Goal: Task Accomplishment & Management: Manage account settings

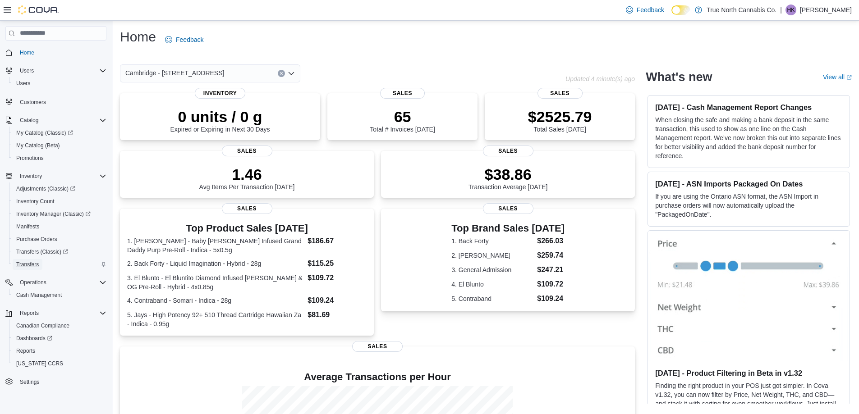
click at [30, 260] on span "Transfers" at bounding box center [27, 264] width 23 height 11
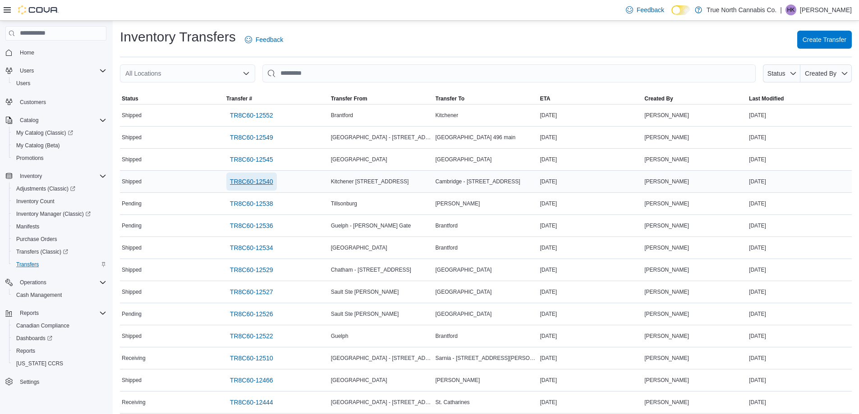
click at [260, 179] on span "TR8C60-12540" at bounding box center [251, 181] width 43 height 9
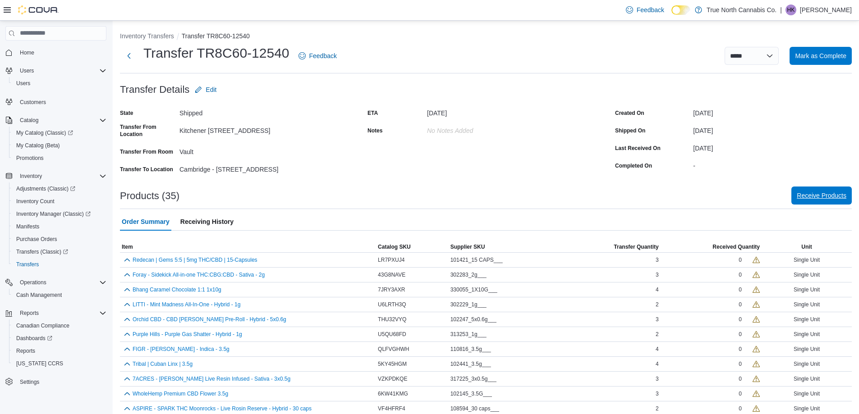
click at [824, 197] on span "Receive Products" at bounding box center [821, 195] width 50 height 9
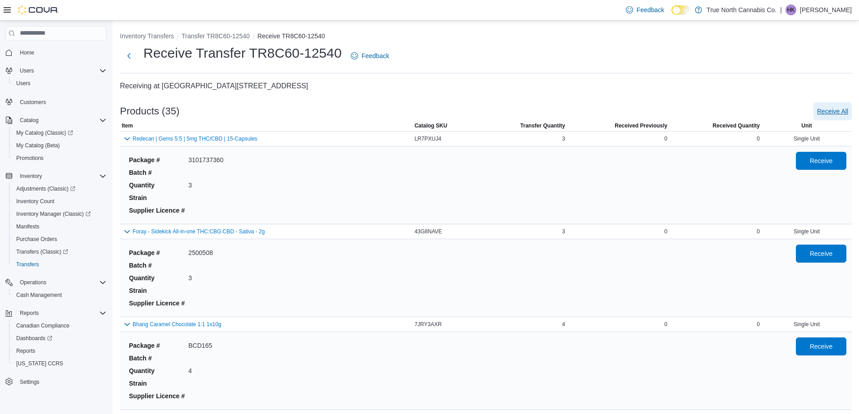
click at [833, 110] on span "Receive All" at bounding box center [832, 111] width 31 height 9
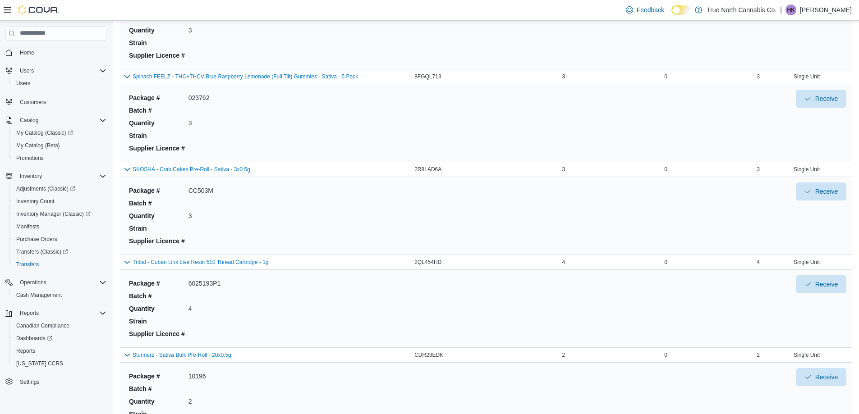
scroll to position [3001, 0]
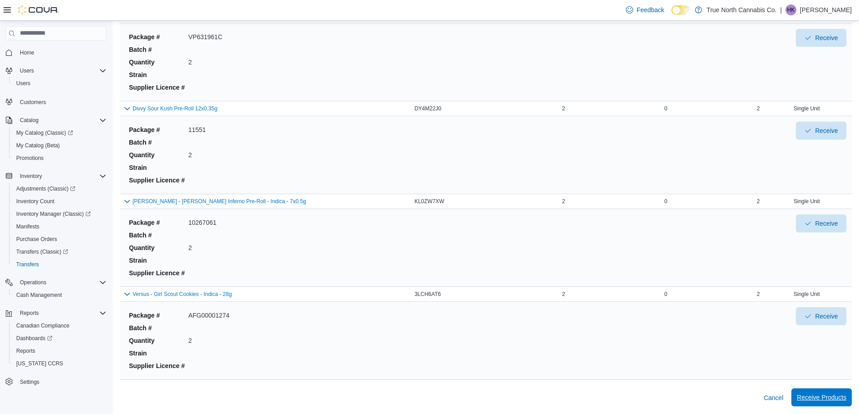
click at [831, 393] on span "Receive Products" at bounding box center [821, 398] width 50 height 18
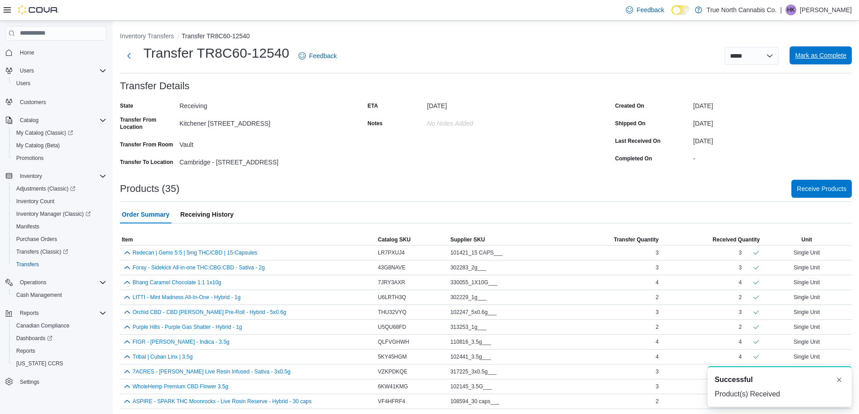
click at [808, 59] on span "Mark as Complete" at bounding box center [820, 55] width 51 height 9
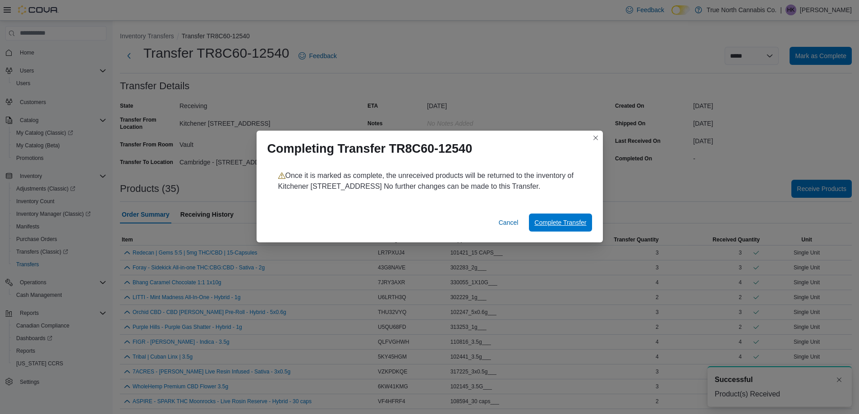
click at [560, 223] on span "Complete Transfer" at bounding box center [560, 222] width 52 height 9
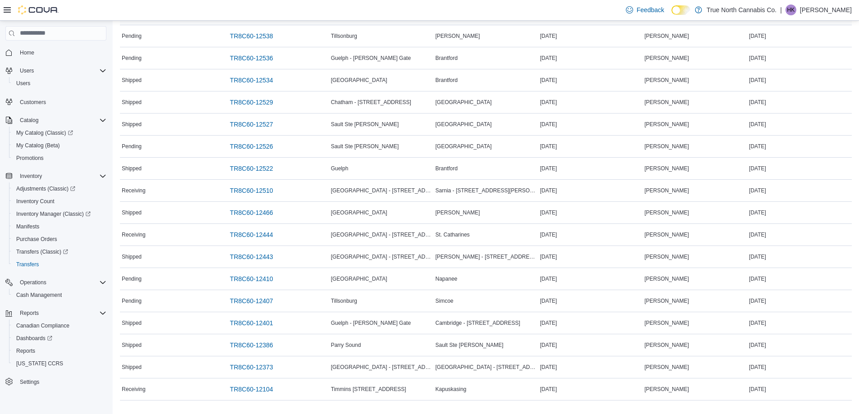
scroll to position [172, 0]
